Goal: Use online tool/utility: Utilize a website feature to perform a specific function

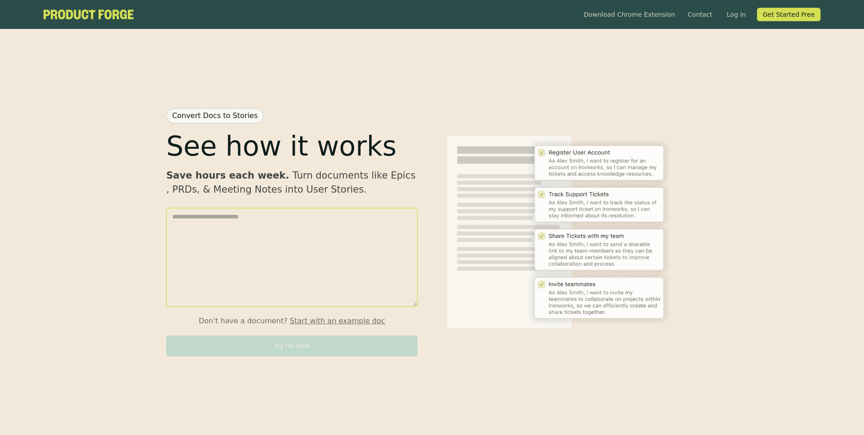
click at [241, 235] on textarea at bounding box center [291, 257] width 251 height 99
click at [304, 322] on button "Start with an example doc" at bounding box center [337, 321] width 95 height 11
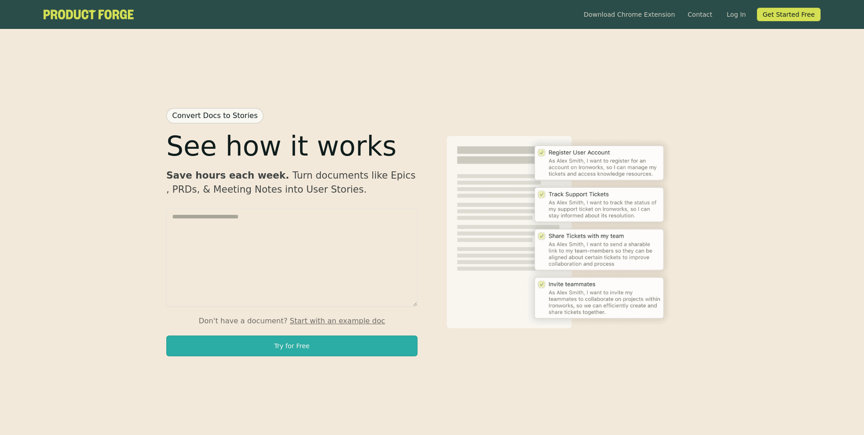
scroll to position [714, 0]
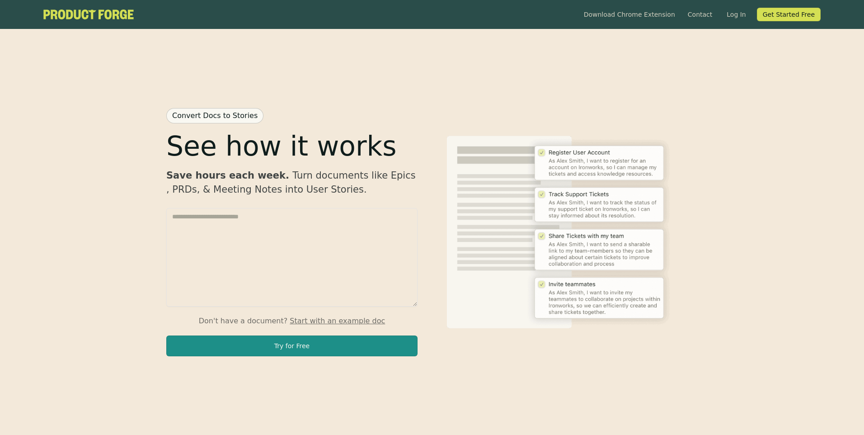
click at [306, 354] on button "Try for Free" at bounding box center [291, 345] width 251 height 21
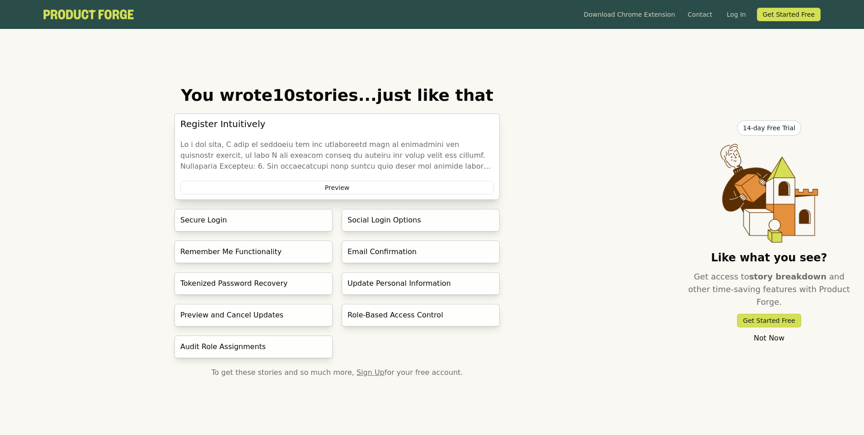
click at [381, 200] on div "Register Intuitively Preview Secure Login Social Login Options Remember Me Func…" at bounding box center [338, 235] width 326 height 245
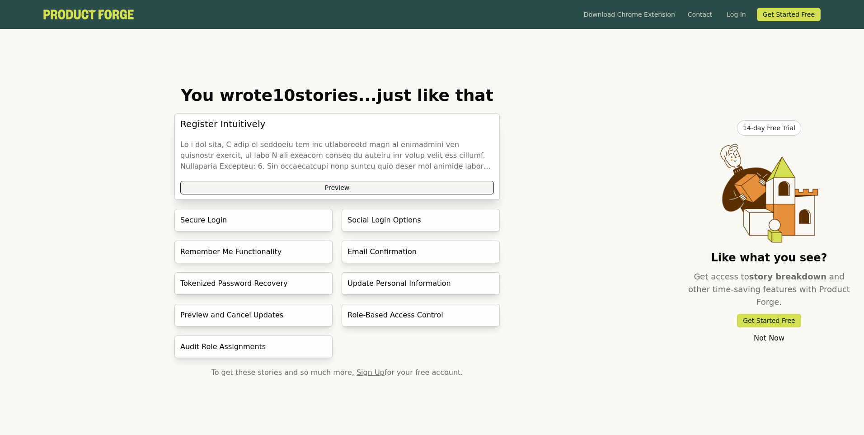
click at [385, 191] on button "Preview" at bounding box center [337, 188] width 314 height 14
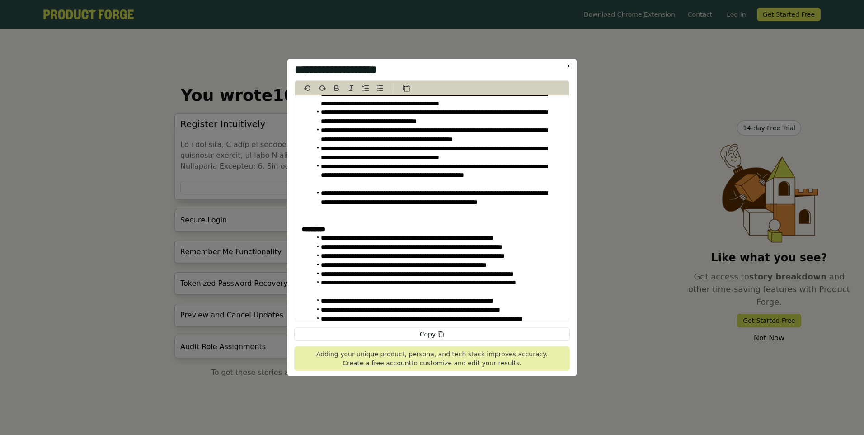
scroll to position [288, 0]
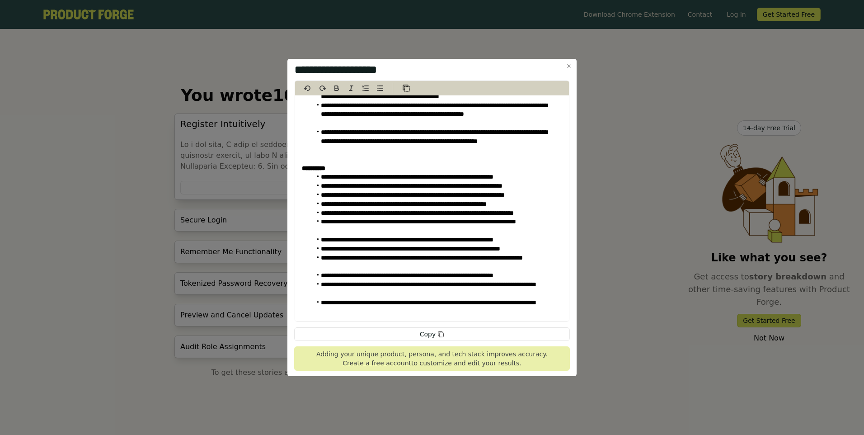
click at [567, 66] on icon "button" at bounding box center [569, 65] width 7 height 7
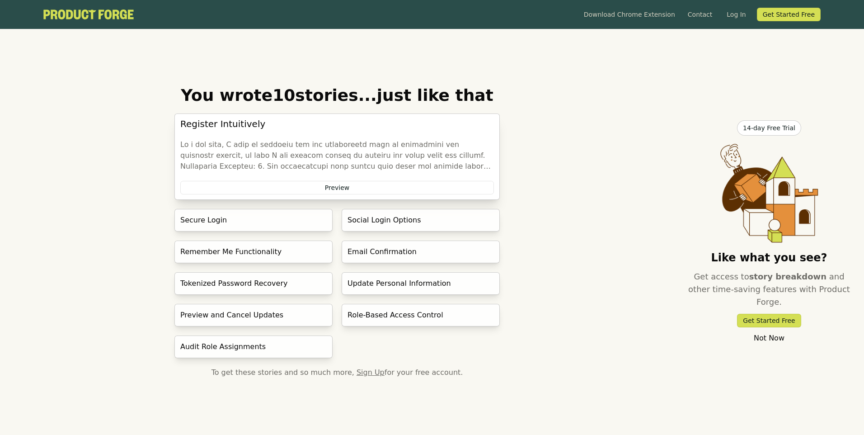
click at [775, 333] on link "Not Now" at bounding box center [769, 338] width 31 height 11
